Goal: Obtain resource: Obtain resource

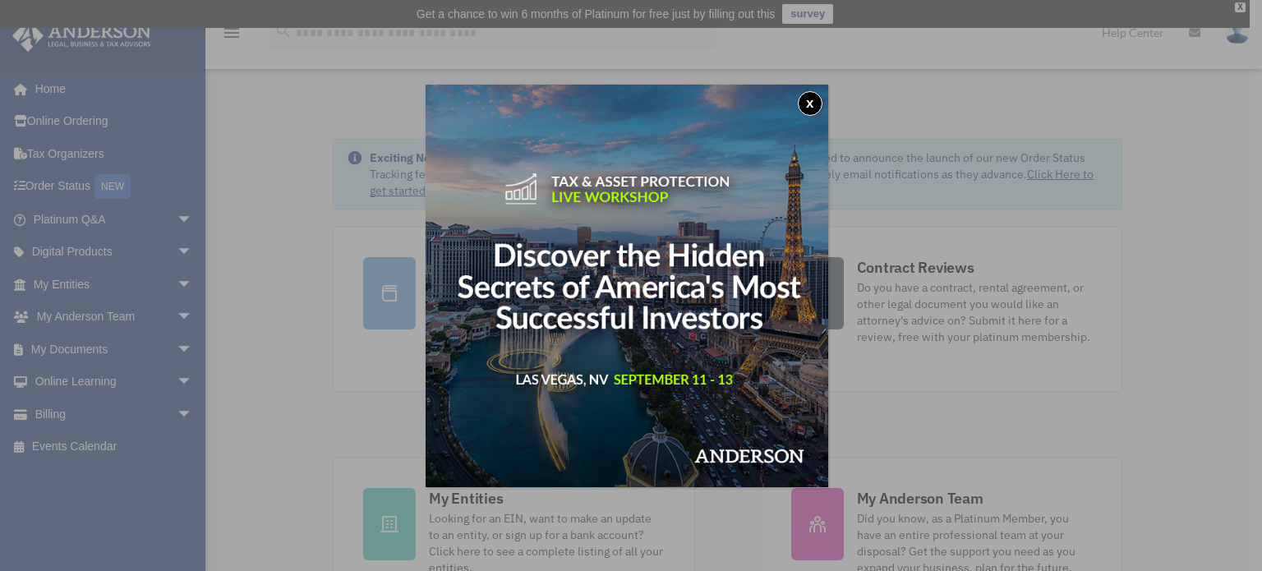
click at [93, 342] on div "x" at bounding box center [631, 285] width 1262 height 571
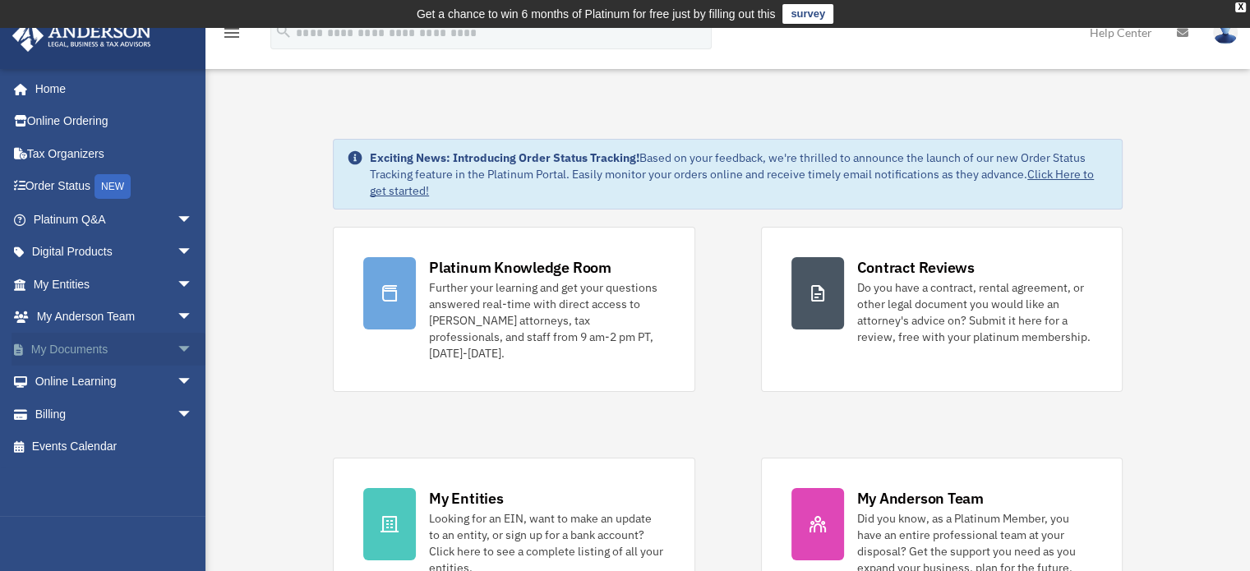
click at [94, 344] on link "My Documents arrow_drop_down" at bounding box center [115, 349] width 206 height 33
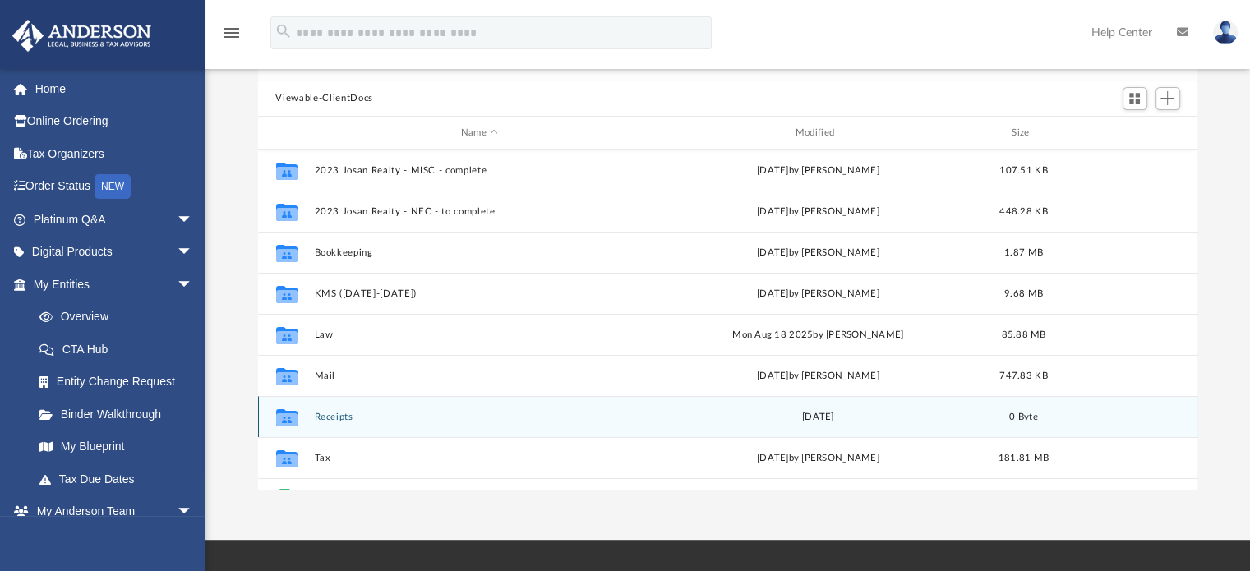
scroll to position [82, 0]
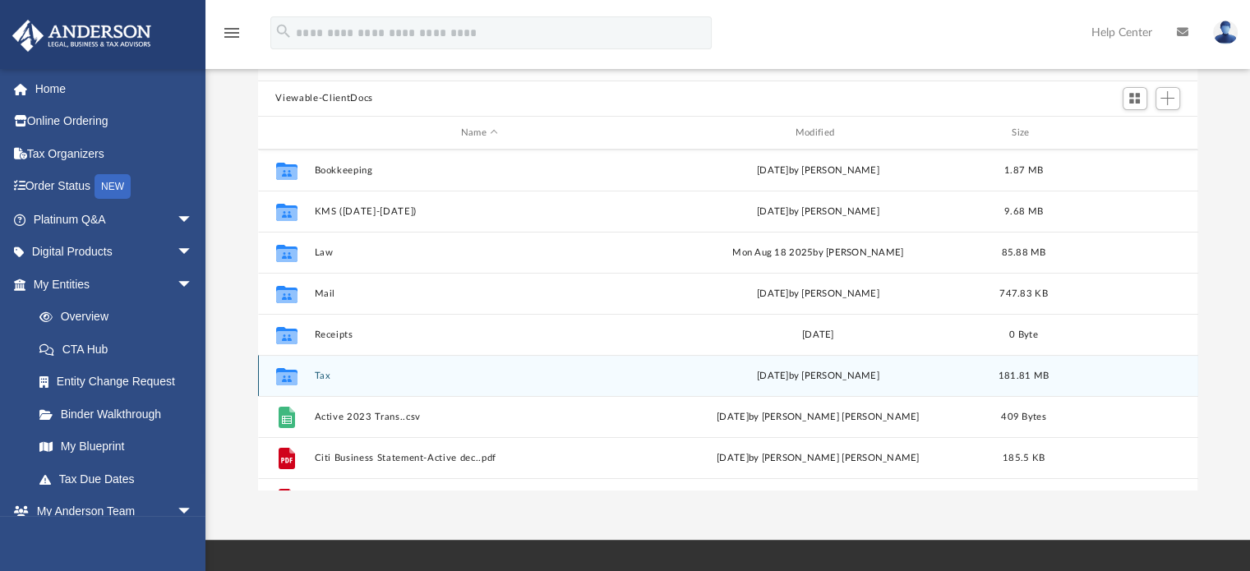
click at [368, 383] on div "Collaborated Folder Tax yesterday by Laurence Rodriguez 181.81 MB" at bounding box center [728, 375] width 940 height 41
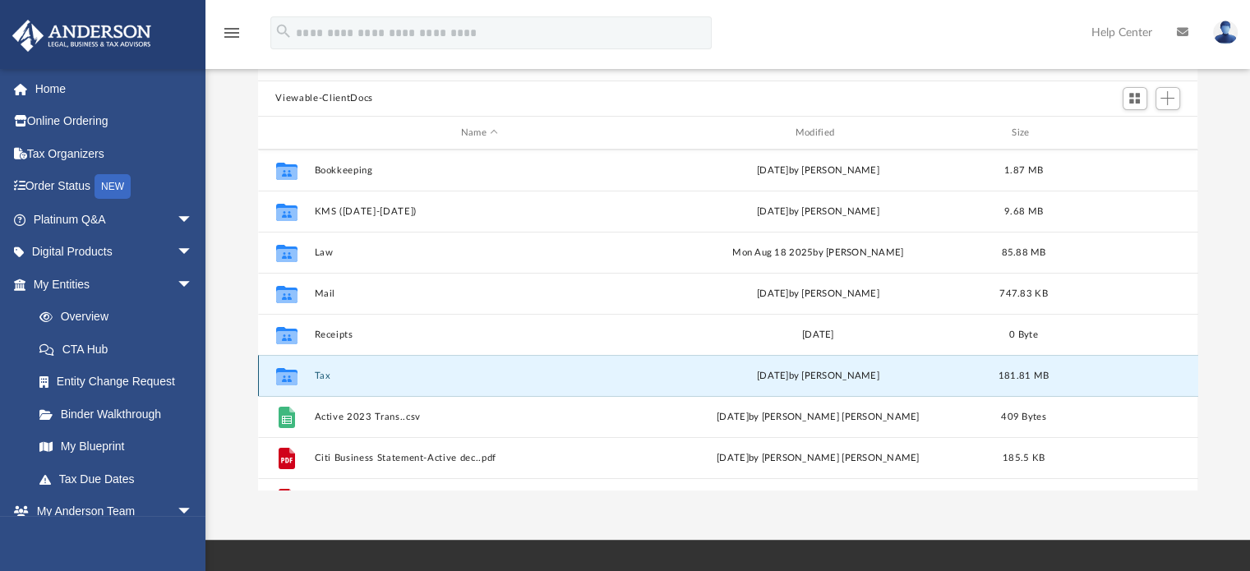
click at [319, 378] on button "Tax" at bounding box center [479, 376] width 331 height 11
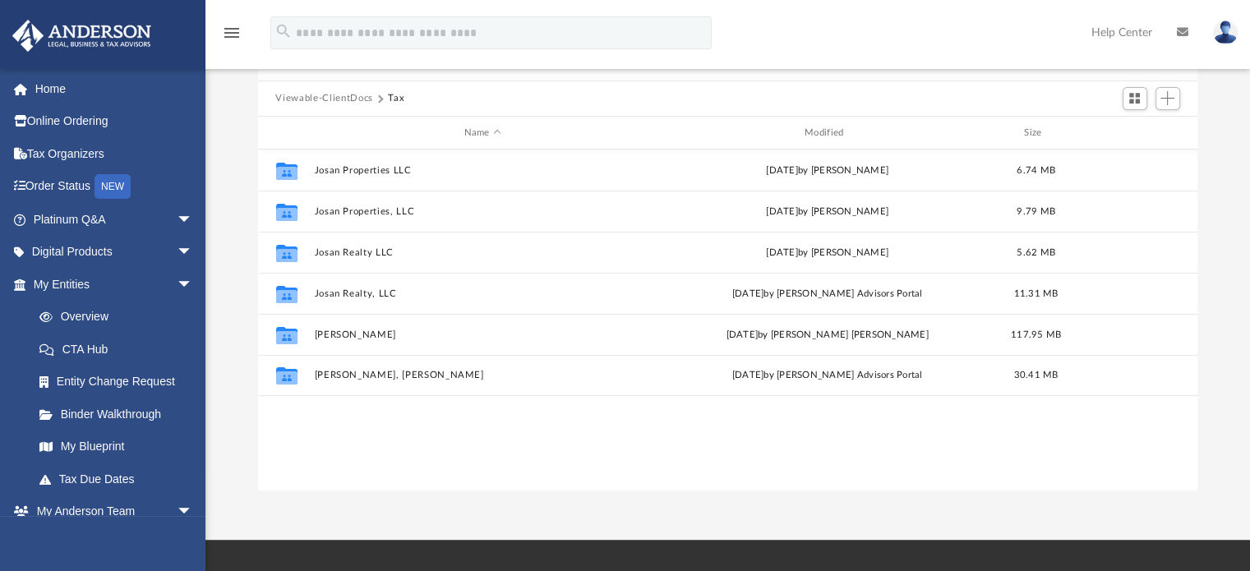
scroll to position [0, 0]
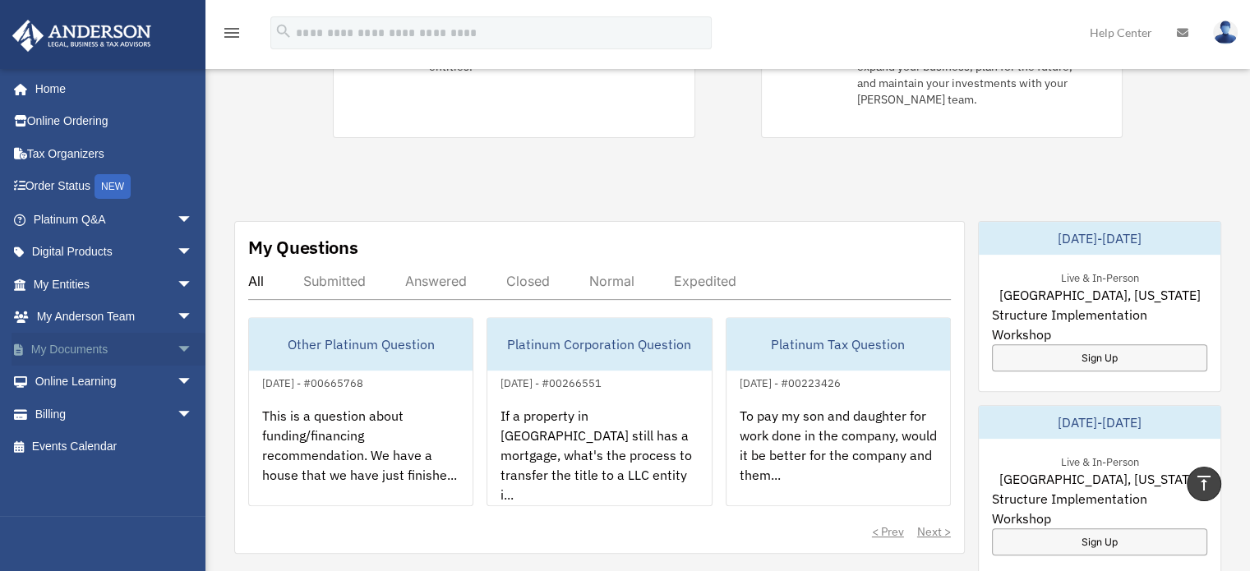
scroll to position [493, 0]
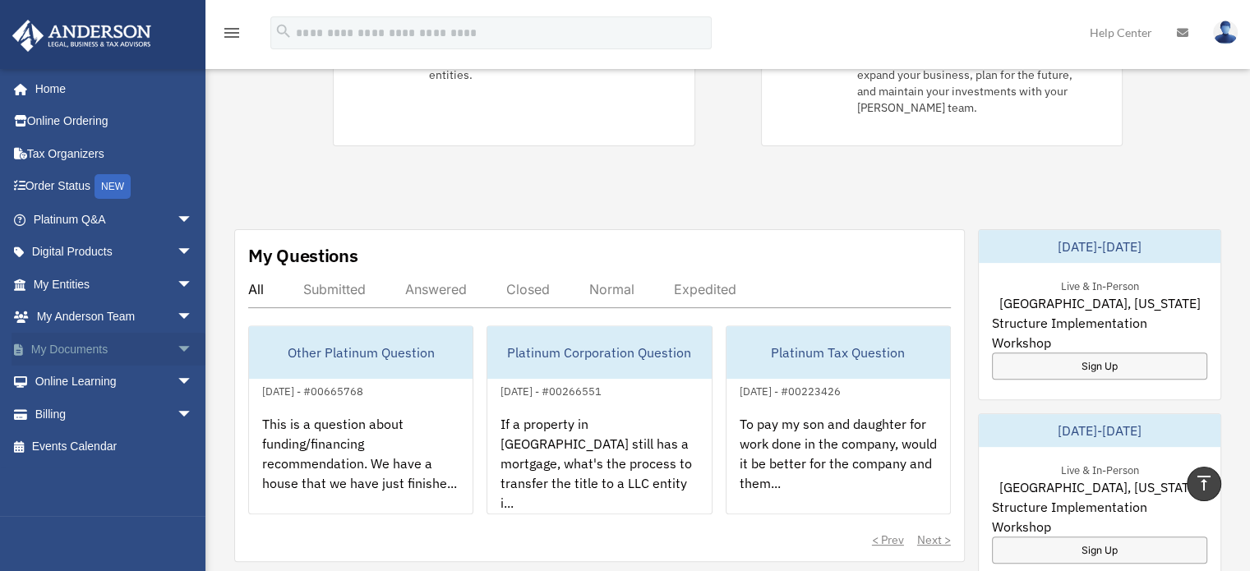
click at [131, 352] on link "My Documents arrow_drop_down" at bounding box center [115, 349] width 206 height 33
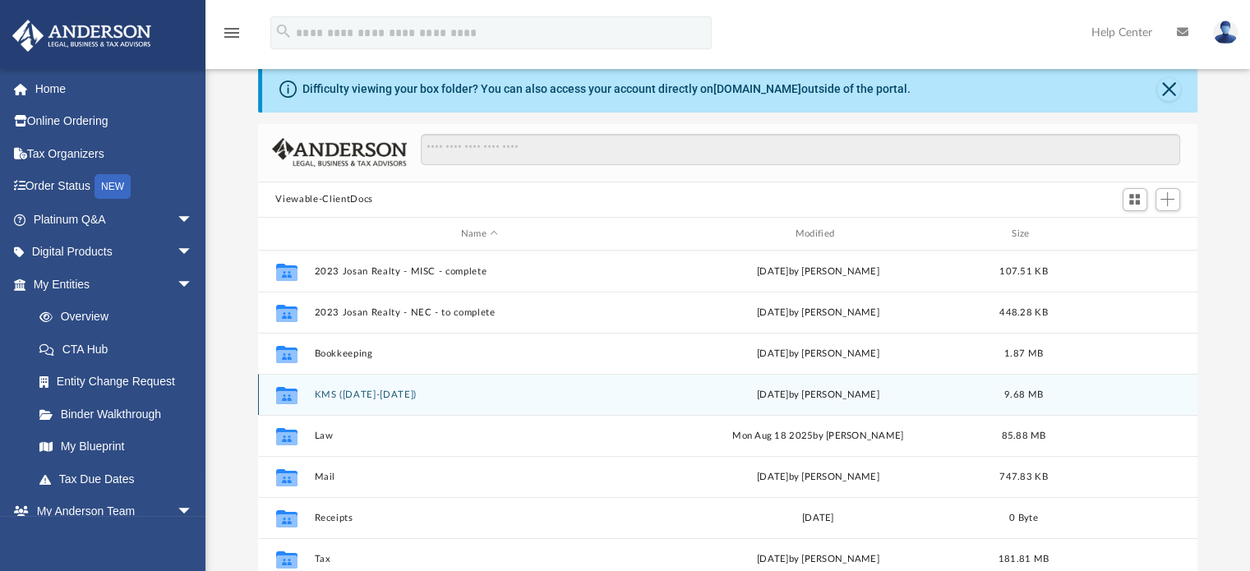
scroll to position [164, 0]
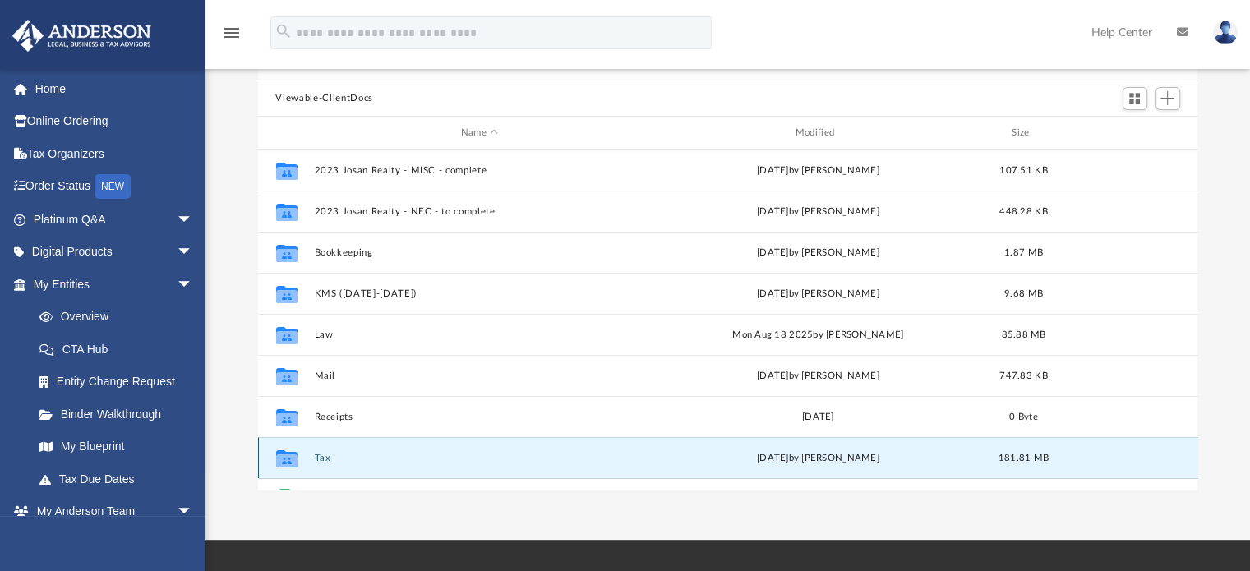
click at [322, 456] on button "Tax" at bounding box center [479, 458] width 331 height 11
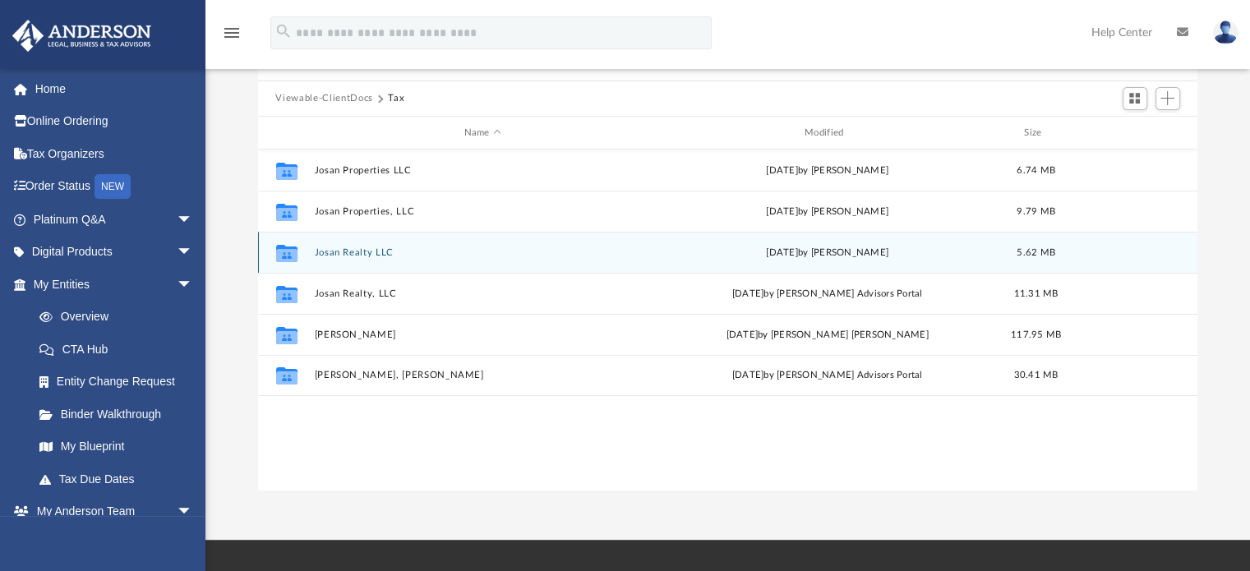
click at [379, 254] on button "Josan Realty LLC" at bounding box center [482, 252] width 337 height 11
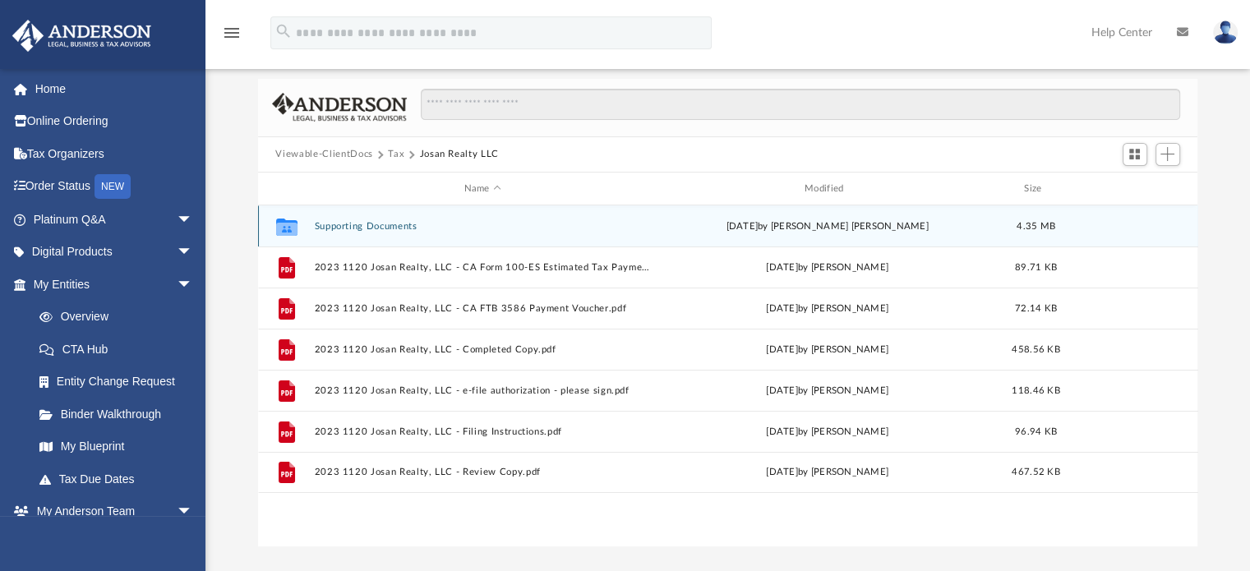
scroll to position [82, 0]
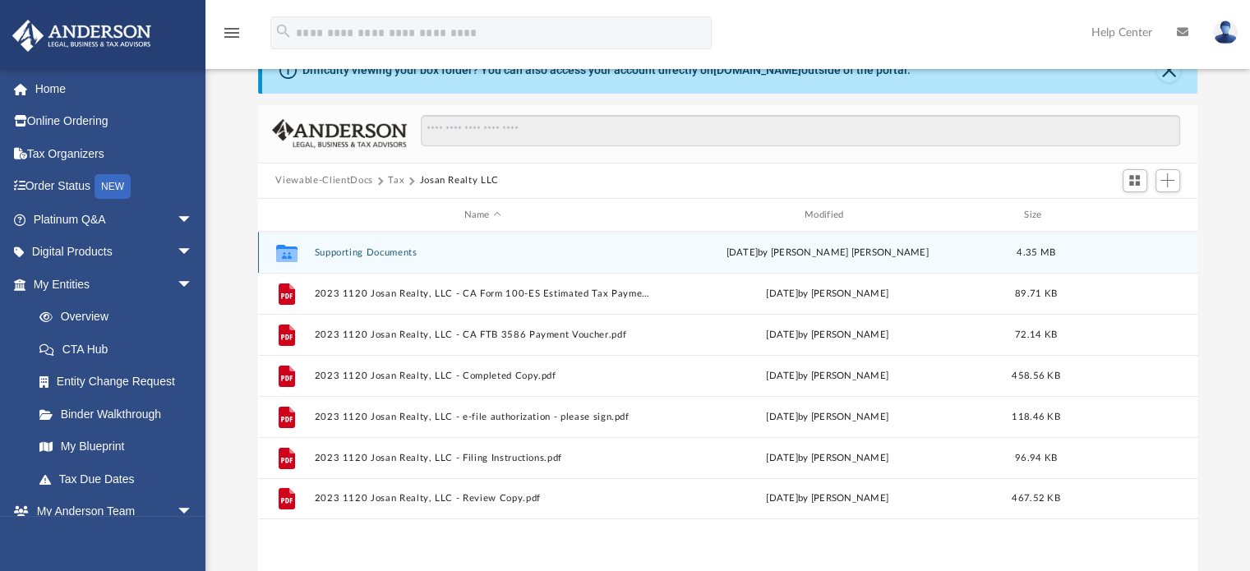
click at [368, 254] on button "Supporting Documents" at bounding box center [482, 252] width 337 height 11
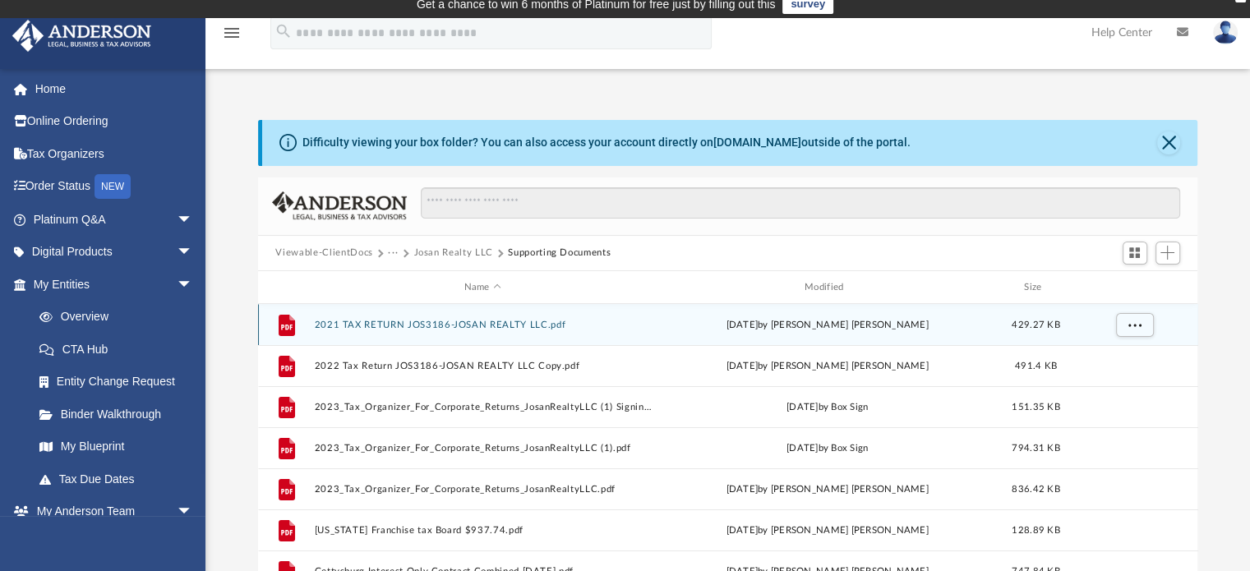
scroll to position [0, 0]
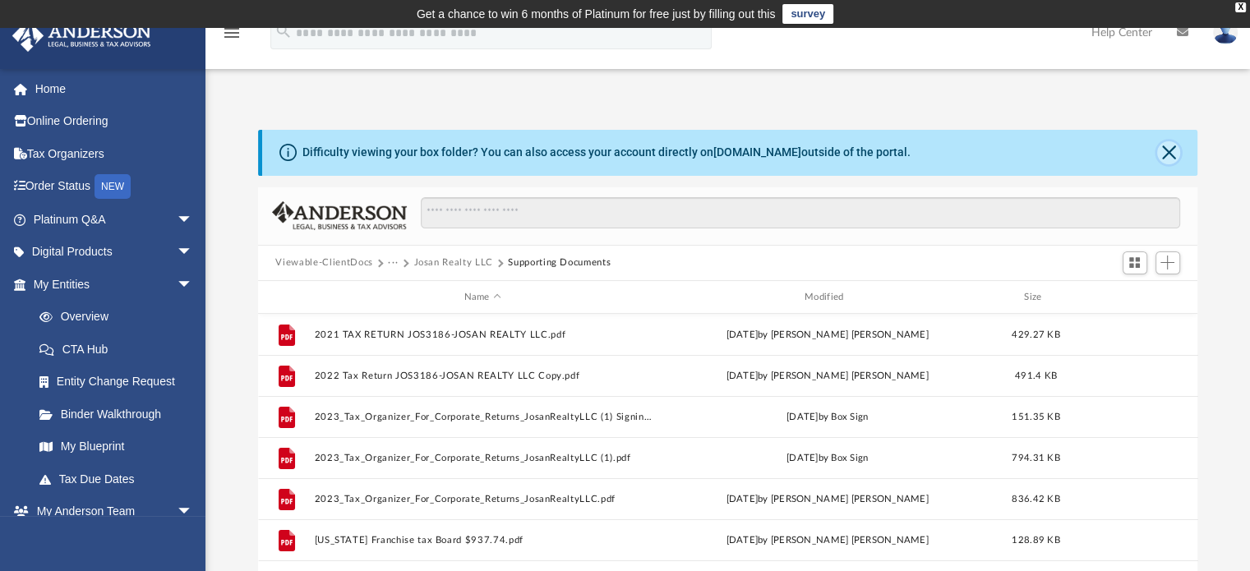
click at [1163, 151] on button "Close" at bounding box center [1168, 152] width 23 height 23
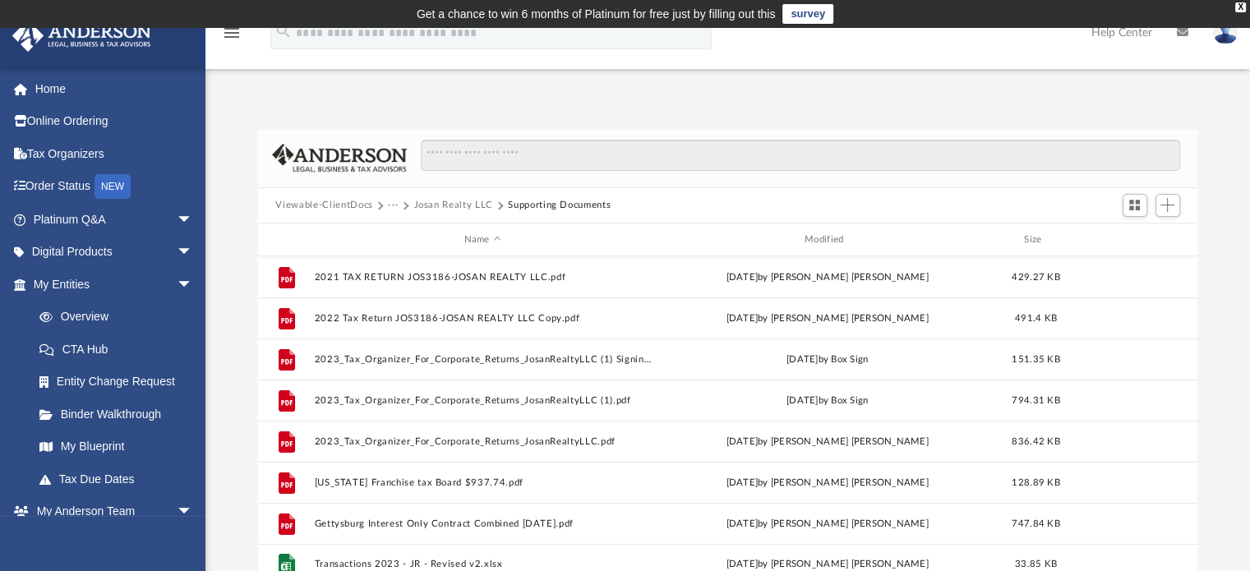
click at [296, 207] on button "Viewable-ClientDocs" at bounding box center [323, 205] width 97 height 15
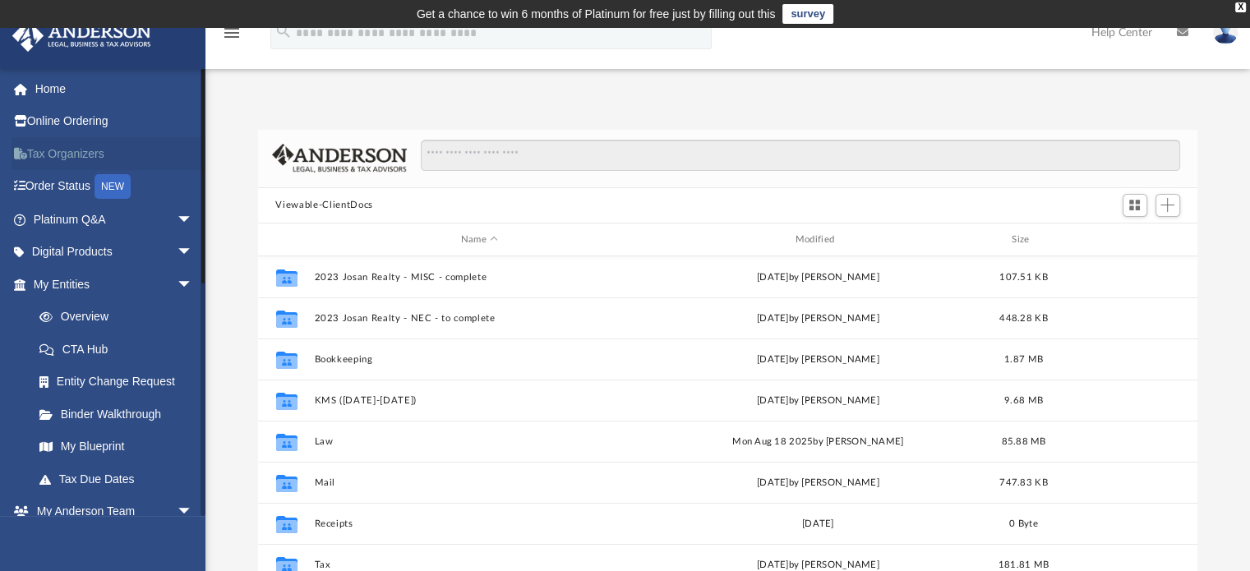
click at [90, 152] on link "Tax Organizers" at bounding box center [115, 153] width 206 height 33
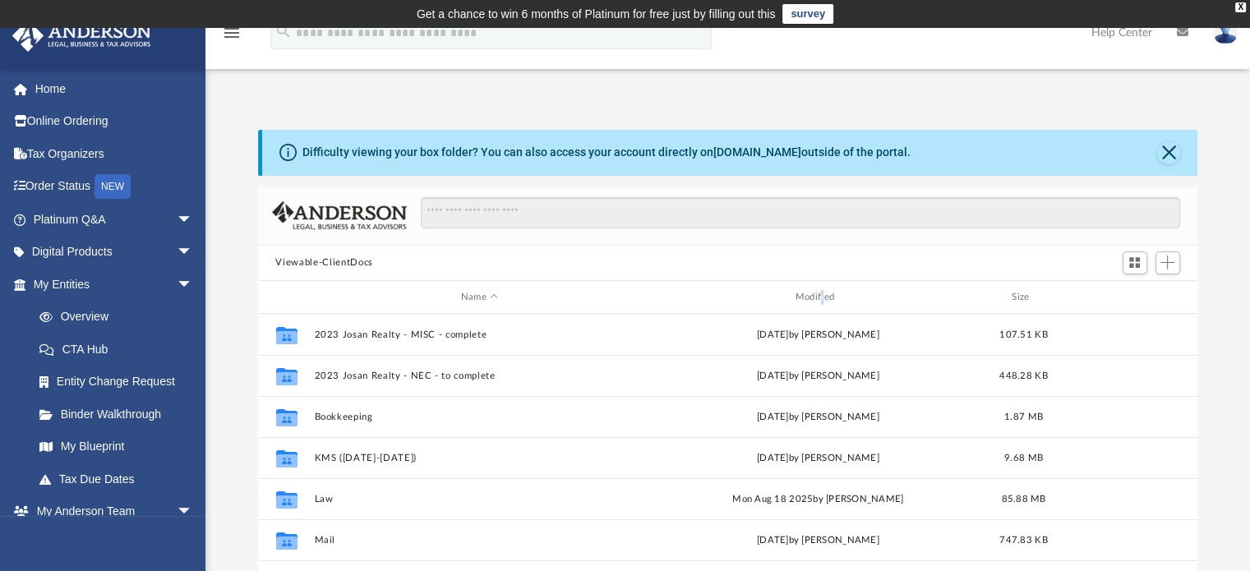
click at [822, 288] on div "Name Modified Size" at bounding box center [728, 297] width 940 height 33
click at [796, 299] on div "Modified" at bounding box center [817, 297] width 331 height 15
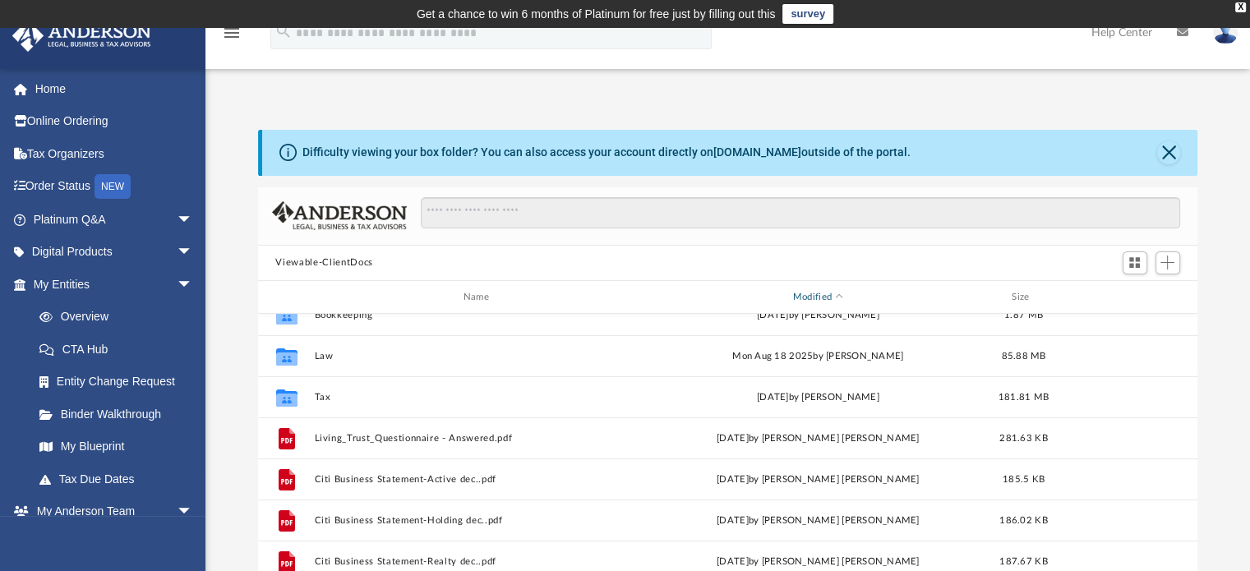
scroll to position [234, 0]
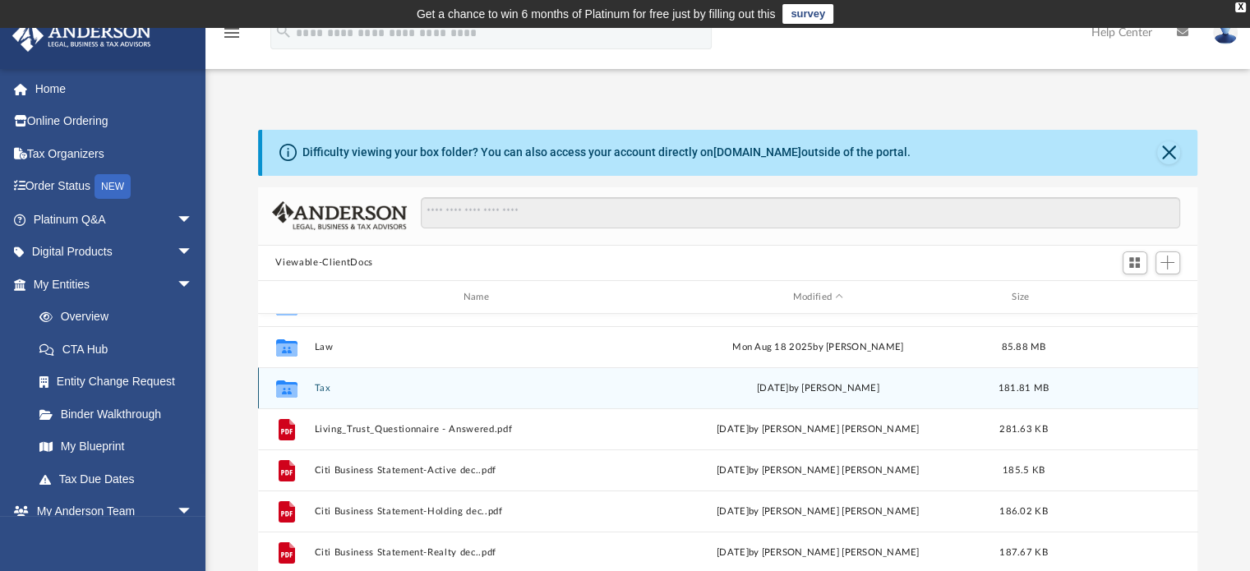
click at [325, 387] on button "Tax" at bounding box center [479, 388] width 331 height 11
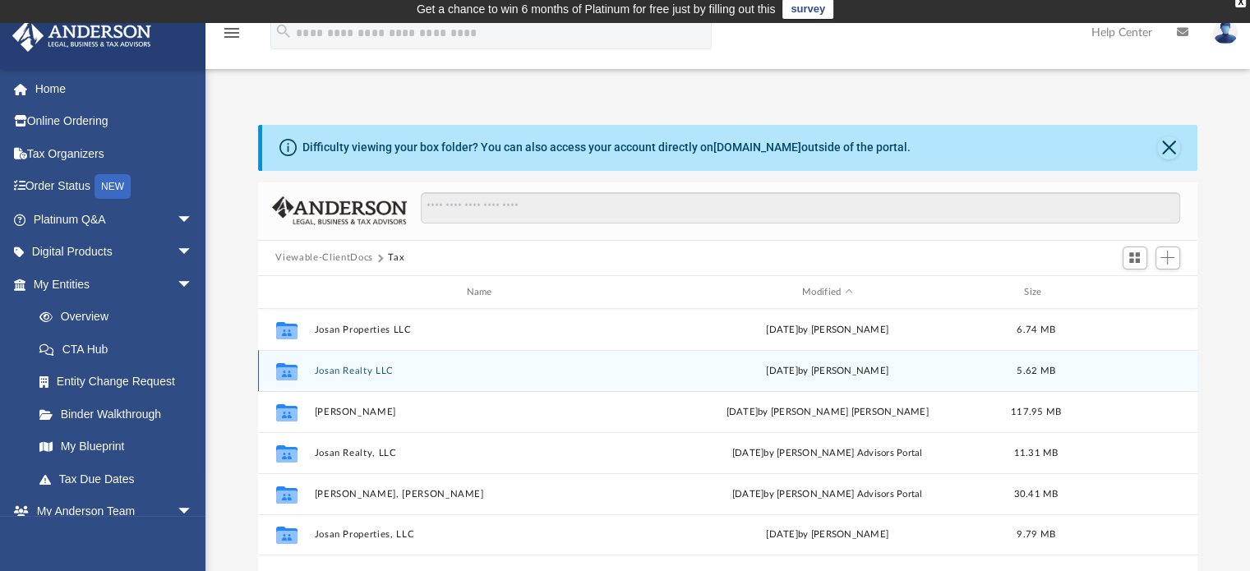
scroll to position [82, 0]
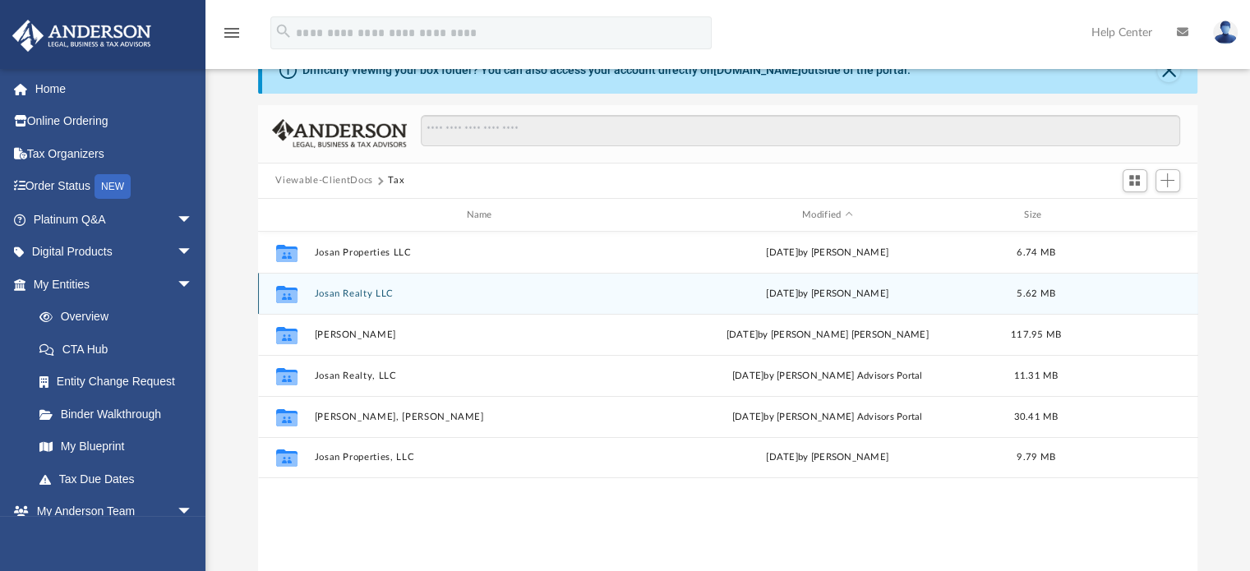
click at [377, 290] on button "Josan Realty LLC" at bounding box center [482, 293] width 337 height 11
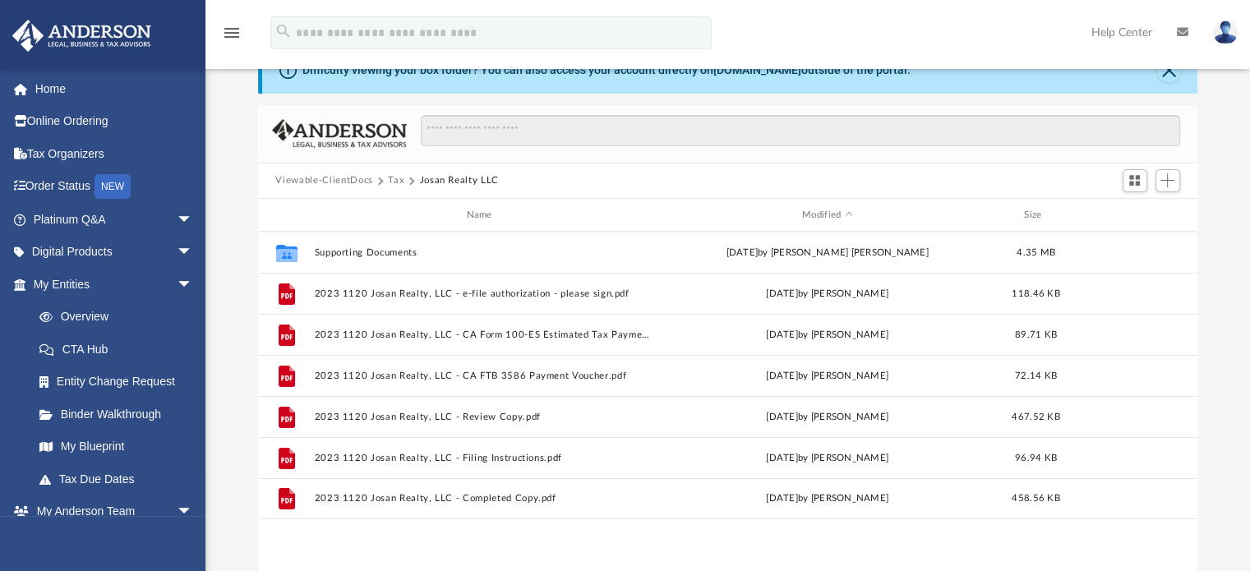
click at [388, 180] on button "Tax" at bounding box center [396, 180] width 16 height 15
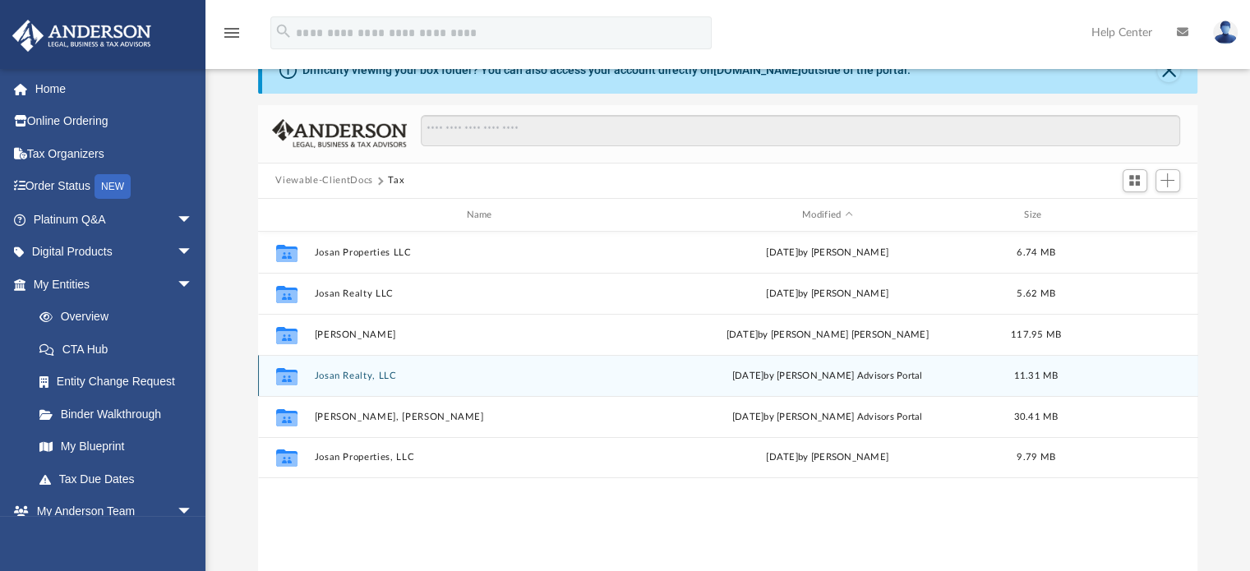
click at [357, 379] on button "Josan Realty, LLC" at bounding box center [482, 376] width 337 height 11
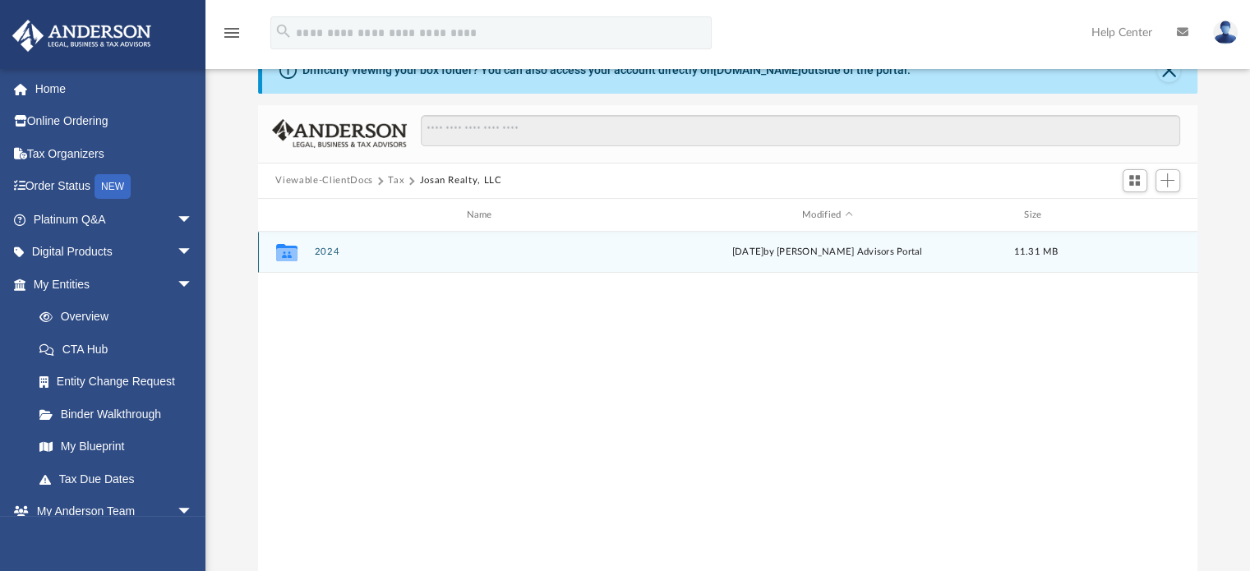
click at [312, 256] on div "Collaborated Folder 2024 [DATE] by [PERSON_NAME] Advisors Portal 11.31 MB" at bounding box center [728, 252] width 940 height 41
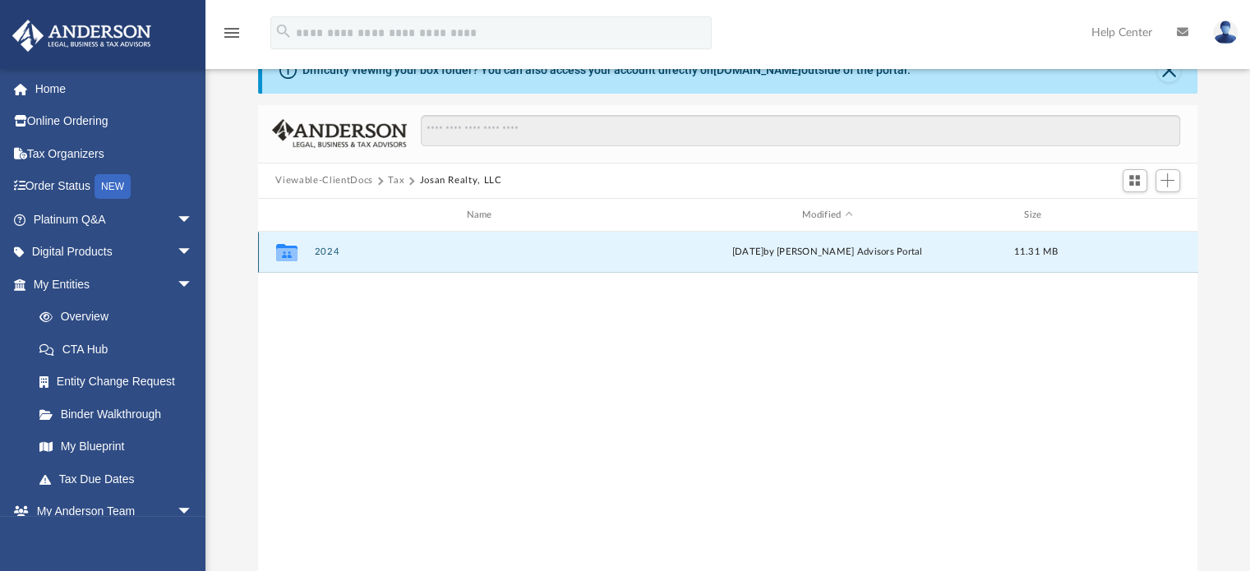
click at [321, 251] on button "2024" at bounding box center [482, 252] width 337 height 11
click at [362, 254] on button "Digital Tax Organizer" at bounding box center [482, 252] width 337 height 11
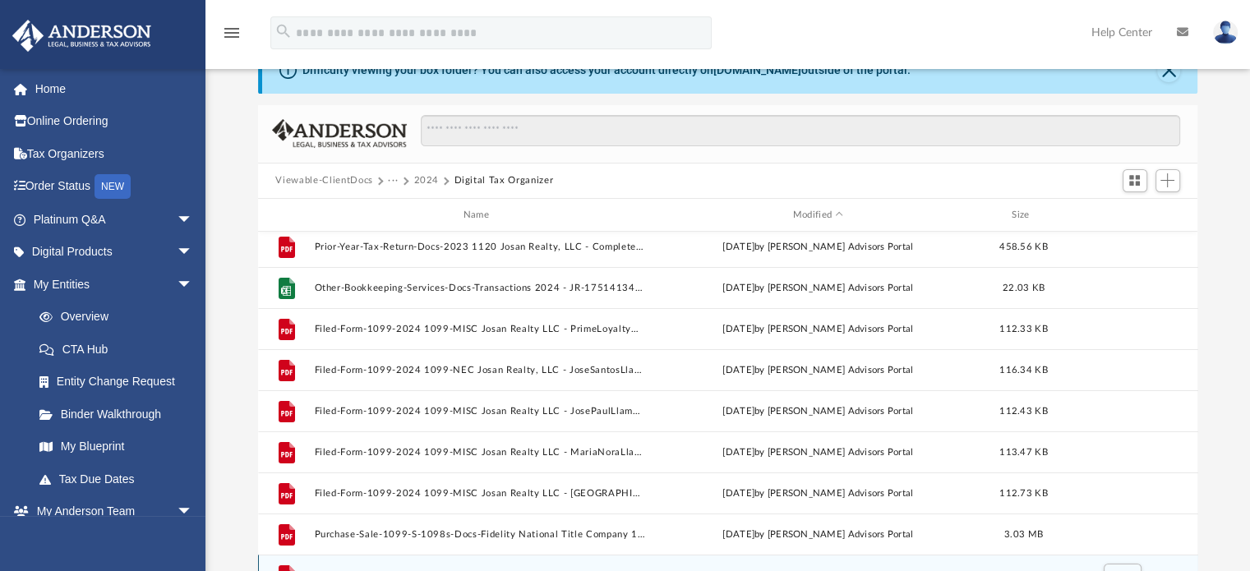
scroll to position [0, 0]
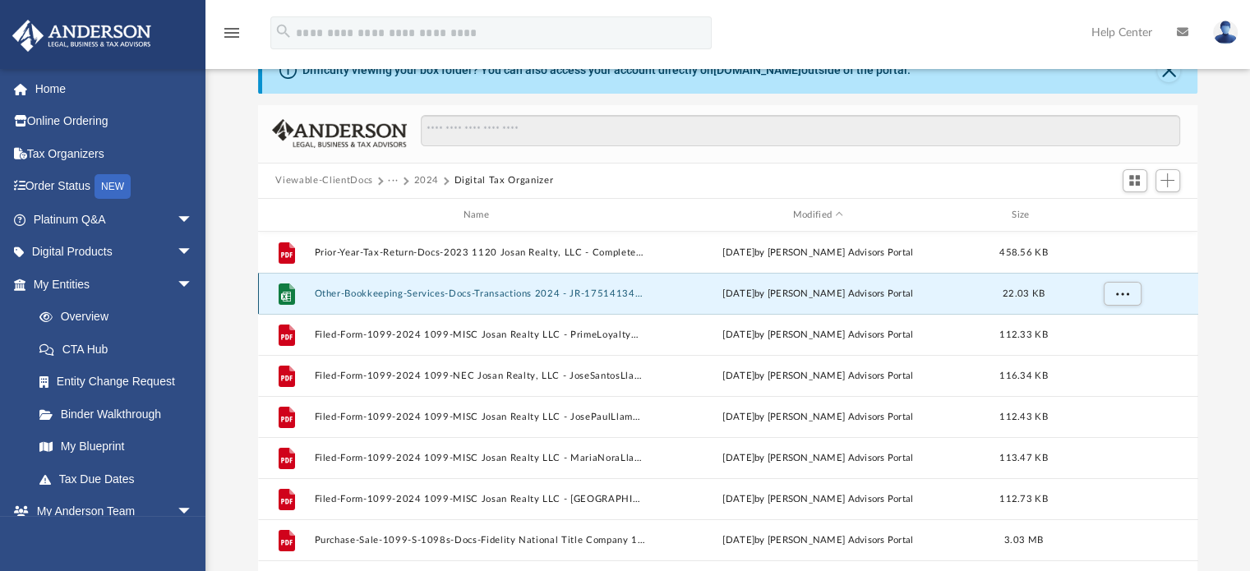
click at [451, 294] on button "Other-Bookkeeping-Services-Docs-Transactions 2024 - JR-1751413474686472e274fb4.…" at bounding box center [479, 293] width 331 height 11
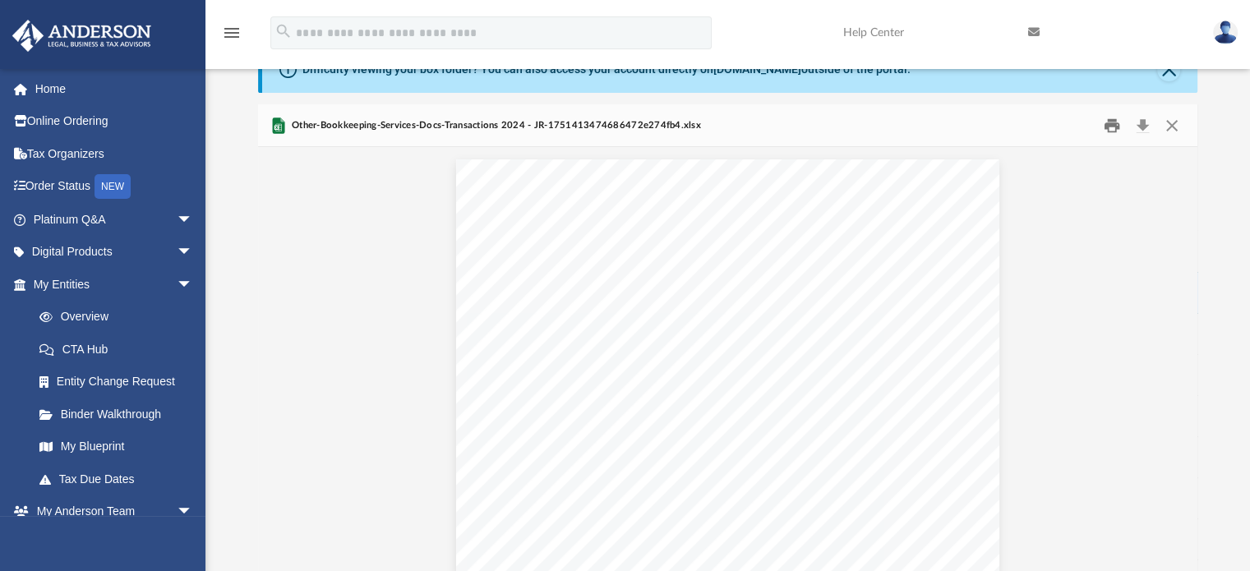
click at [1112, 124] on button "Print" at bounding box center [1111, 125] width 33 height 25
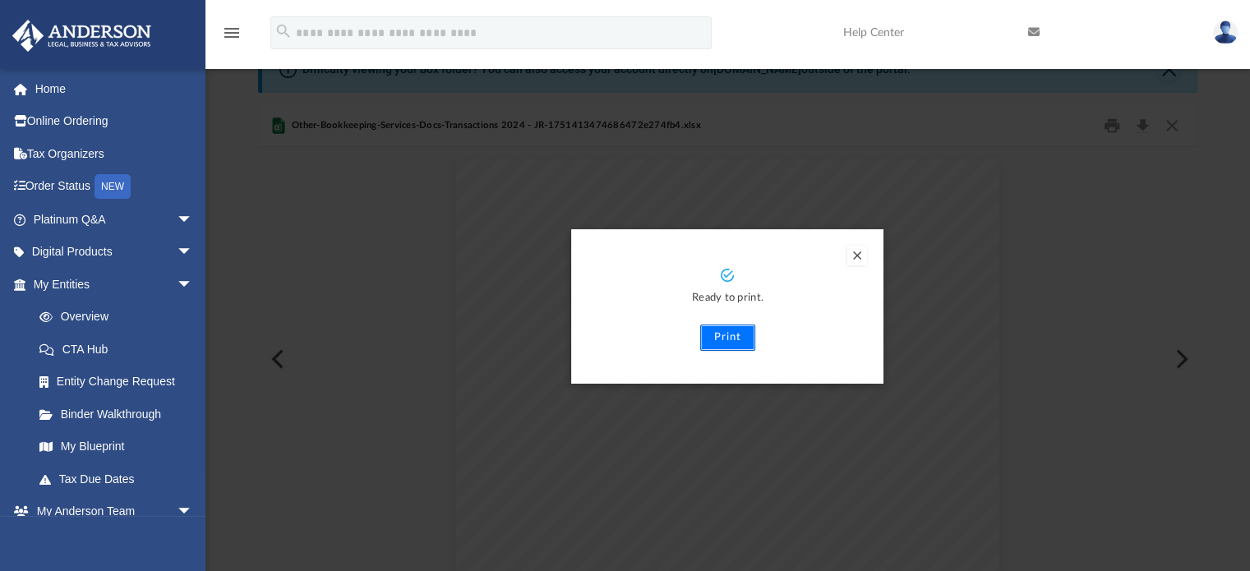
click at [723, 338] on button "Print" at bounding box center [727, 338] width 55 height 26
